Goal: Check status

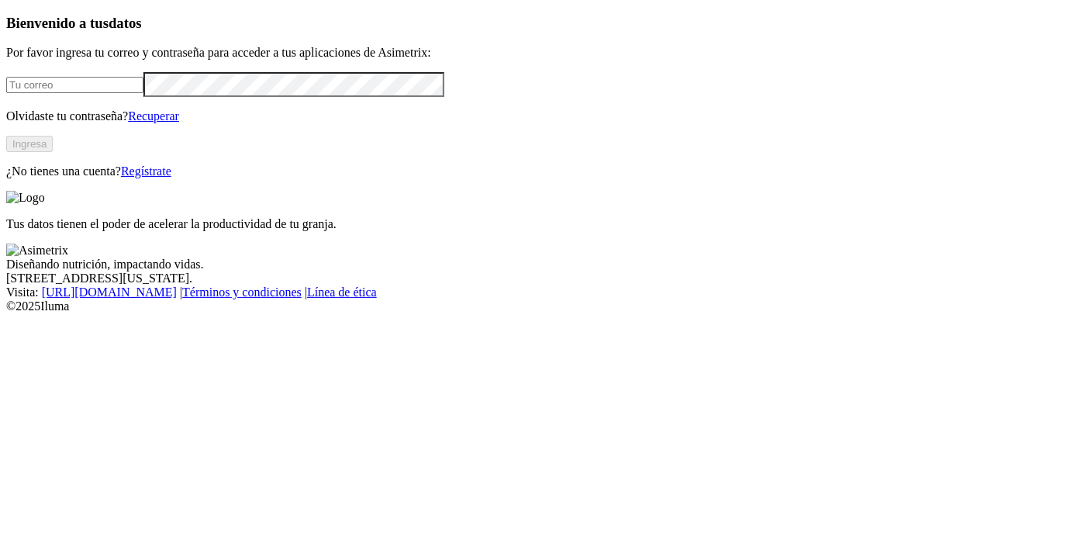
type input "[EMAIL_ADDRESS][DOMAIN_NAME]"
click input "submit" at bounding box center [0, 0] width 0 height 0
